Goal: Information Seeking & Learning: Learn about a topic

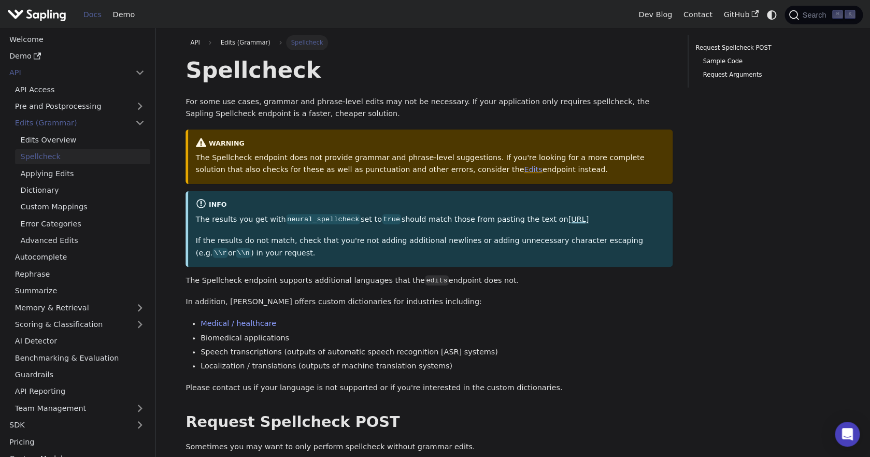
click at [568, 221] on link "[URL]" at bounding box center [578, 219] width 21 height 8
click at [524, 169] on link "Edits" at bounding box center [533, 169] width 18 height 8
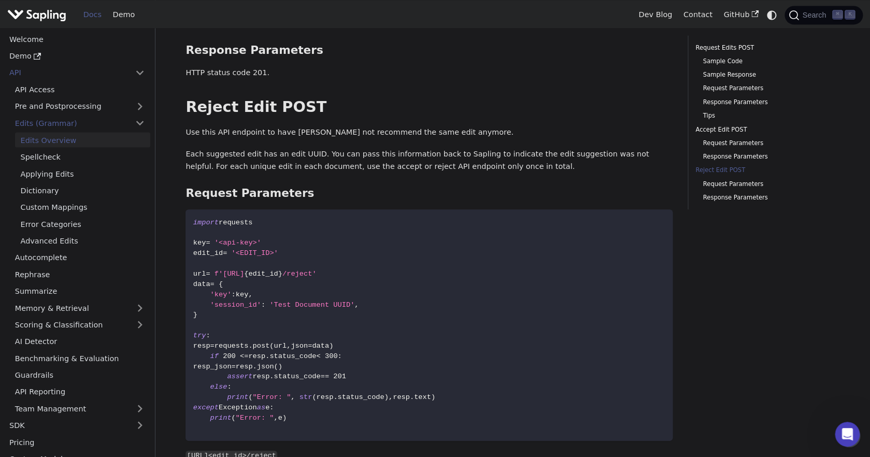
scroll to position [2484, 0]
click at [533, 221] on code "import requests key = '<api-key>' edit_id = '<EDIT_ID>' url = f'[URL] { edit_id…" at bounding box center [428, 326] width 487 height 231
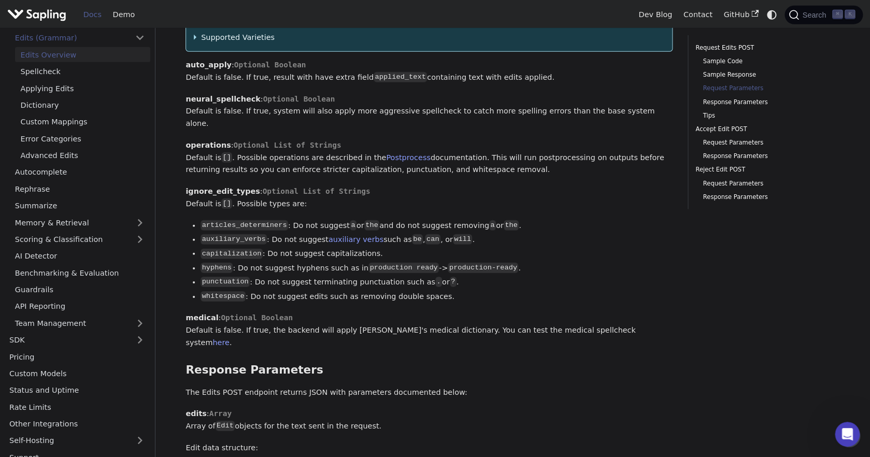
scroll to position [97, 0]
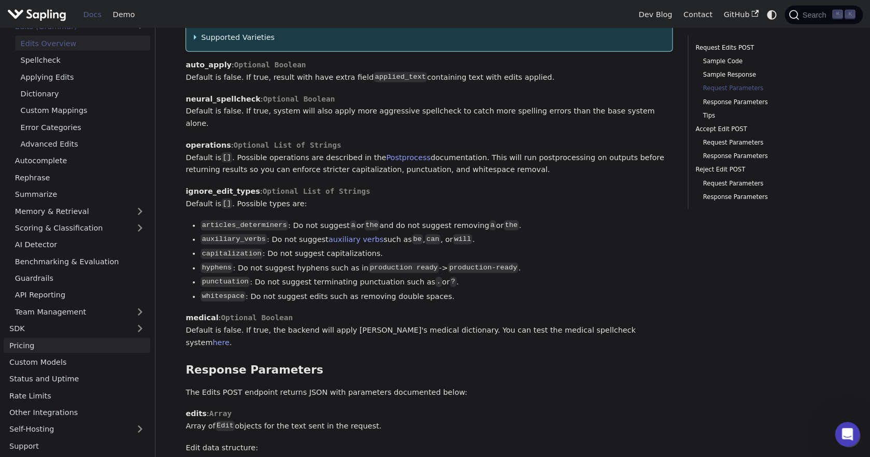
click at [37, 343] on link "Pricing" at bounding box center [77, 345] width 147 height 15
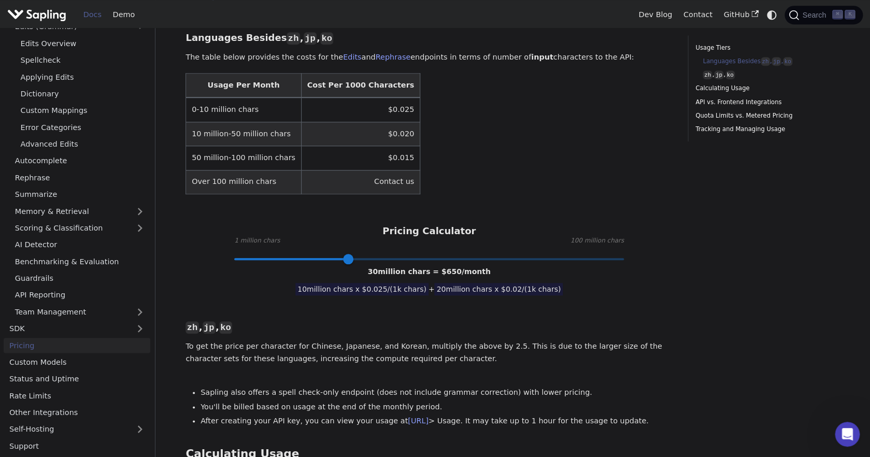
scroll to position [307, 0]
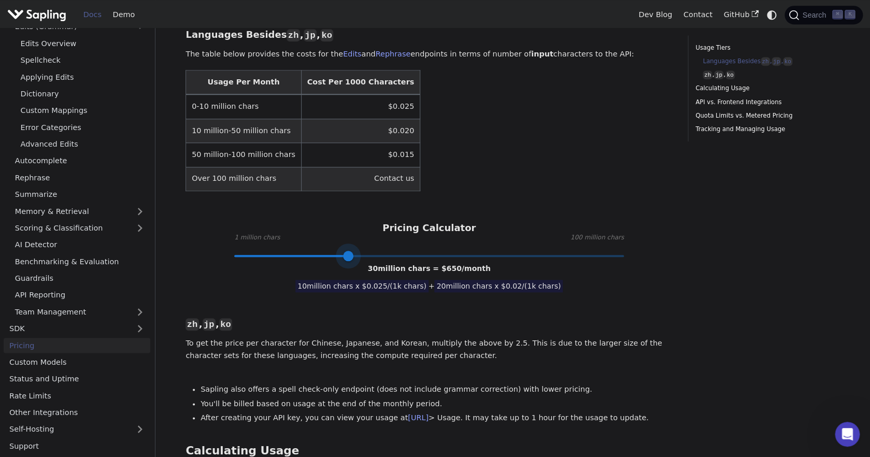
type input "1"
drag, startPoint x: 349, startPoint y: 233, endPoint x: 175, endPoint y: 241, distance: 174.8
drag, startPoint x: 235, startPoint y: 232, endPoint x: 168, endPoint y: 236, distance: 66.5
